Goal: Navigation & Orientation: Find specific page/section

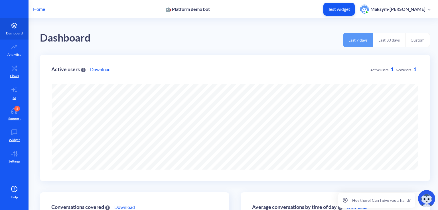
scroll to position [210, 438]
click at [11, 151] on icon at bounding box center [14, 154] width 11 height 6
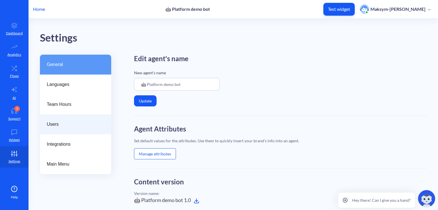
click at [66, 125] on span "Users" at bounding box center [73, 124] width 53 height 7
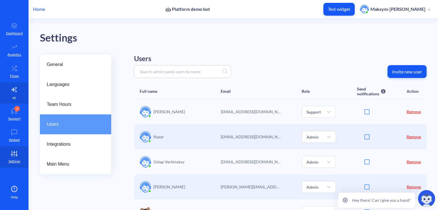
click at [15, 83] on link "AI" at bounding box center [14, 92] width 28 height 21
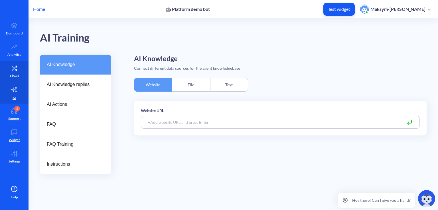
click at [11, 71] on link "Flows" at bounding box center [14, 71] width 28 height 21
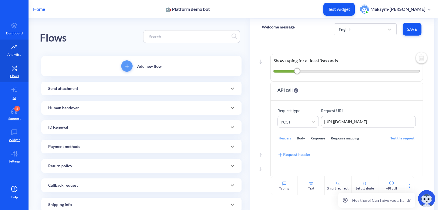
click at [9, 49] on icon at bounding box center [14, 47] width 11 height 6
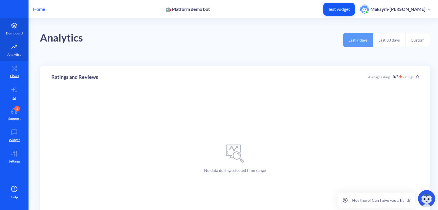
click at [10, 32] on p "Dashboard" at bounding box center [14, 33] width 17 height 5
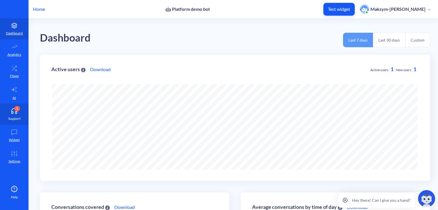
scroll to position [210, 438]
click at [13, 74] on p "Flows" at bounding box center [14, 76] width 9 height 5
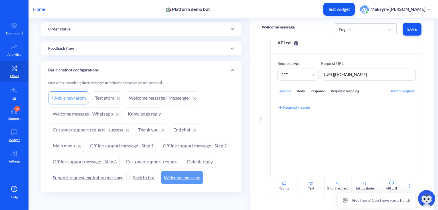
scroll to position [223, 0]
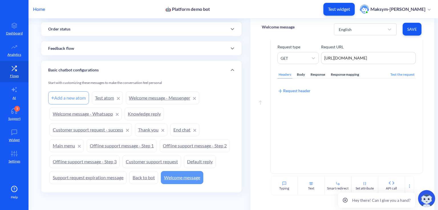
click at [104, 97] on link "Test atom" at bounding box center [107, 97] width 31 height 13
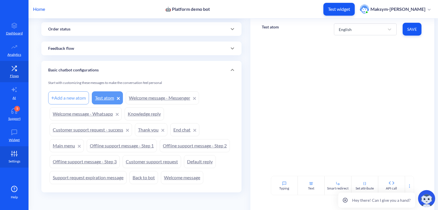
click at [11, 152] on icon at bounding box center [14, 154] width 11 height 6
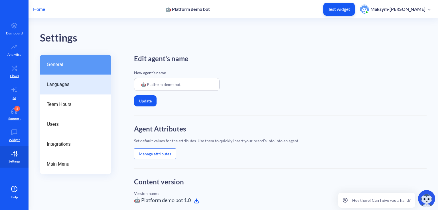
click at [76, 90] on div "Languages" at bounding box center [75, 85] width 71 height 20
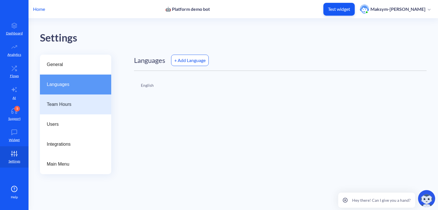
click at [72, 113] on div "Team Hours" at bounding box center [75, 105] width 71 height 20
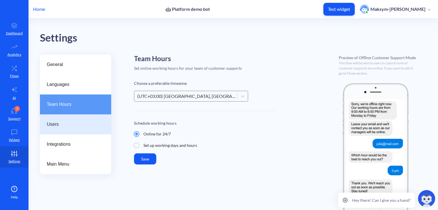
click at [70, 125] on span "Users" at bounding box center [73, 124] width 53 height 7
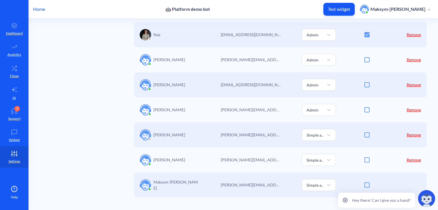
scroll to position [304, 0]
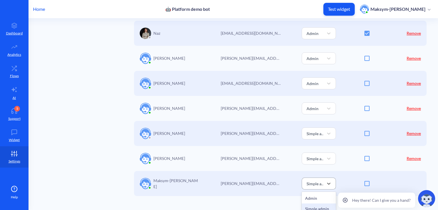
click at [313, 187] on div "Simple admin" at bounding box center [313, 183] width 20 height 9
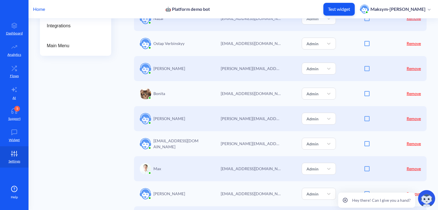
scroll to position [123, 0]
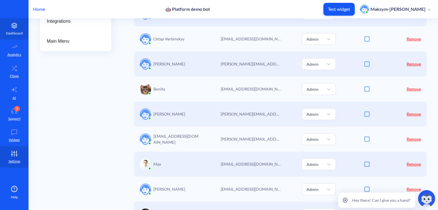
click at [9, 29] on link "Dashboard" at bounding box center [14, 28] width 28 height 21
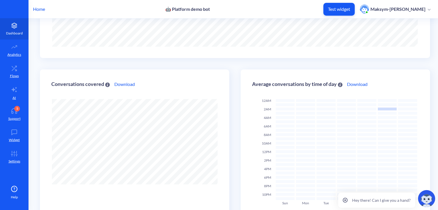
scroll to position [210, 438]
click at [10, 50] on link "Analytics" at bounding box center [14, 50] width 28 height 21
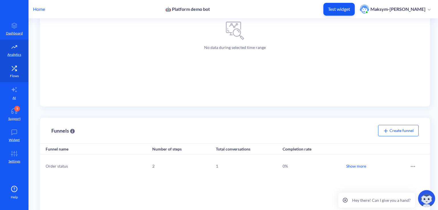
click at [13, 66] on icon at bounding box center [14, 69] width 11 height 6
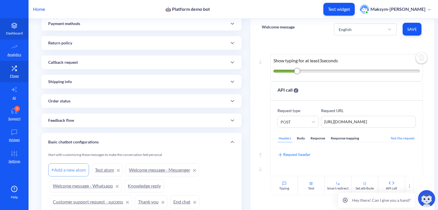
click at [10, 30] on link "Dashboard" at bounding box center [14, 28] width 28 height 21
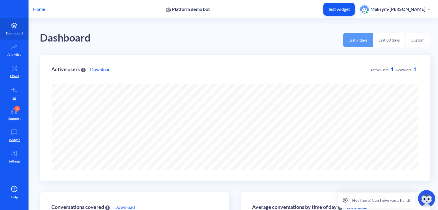
click at [386, 42] on button "Last 30 days" at bounding box center [389, 40] width 32 height 15
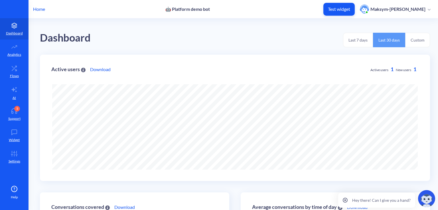
scroll to position [210, 438]
click at [409, 34] on button "Custom" at bounding box center [417, 40] width 25 height 15
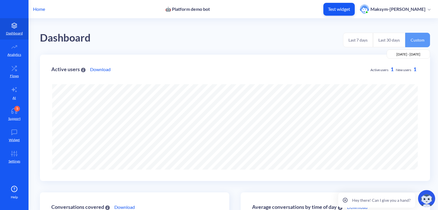
click at [404, 54] on input "[DATE] - [DATE]" at bounding box center [408, 54] width 44 height 9
click at [320, 26] on div "Dashboard Last 7 days Last 30 days Custom [DATE] - [DATE]" at bounding box center [235, 37] width 390 height 36
drag, startPoint x: 42, startPoint y: 3, endPoint x: 36, endPoint y: 9, distance: 8.1
click at [36, 9] on div "Home 🤖 Platform demo bot Test widget Maksym-[PERSON_NAME]" at bounding box center [219, 9] width 438 height 18
click at [36, 9] on p "Home" at bounding box center [39, 9] width 12 height 7
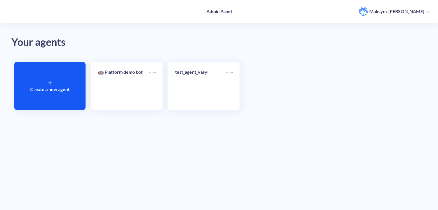
click at [185, 86] on link "test_agent_vasyl" at bounding box center [200, 86] width 51 height 35
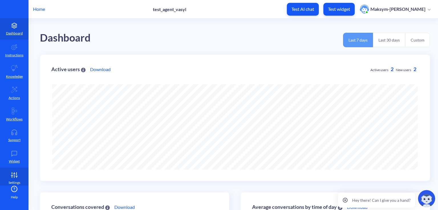
click at [17, 178] on icon at bounding box center [17, 176] width 0 height 1
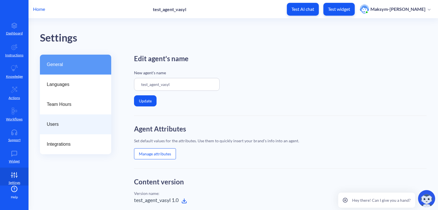
click at [55, 119] on div "Users" at bounding box center [75, 125] width 71 height 20
